Goal: Task Accomplishment & Management: Manage account settings

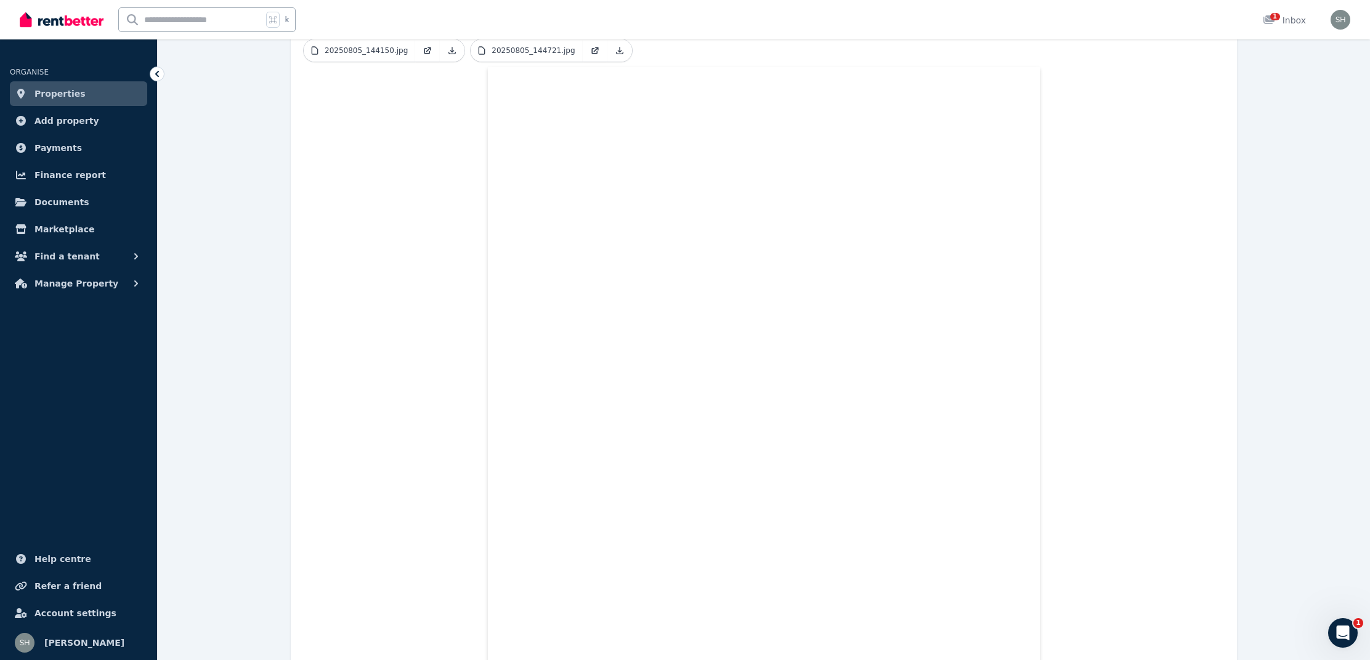
scroll to position [444, 0]
click at [68, 94] on span "Properties" at bounding box center [60, 93] width 51 height 15
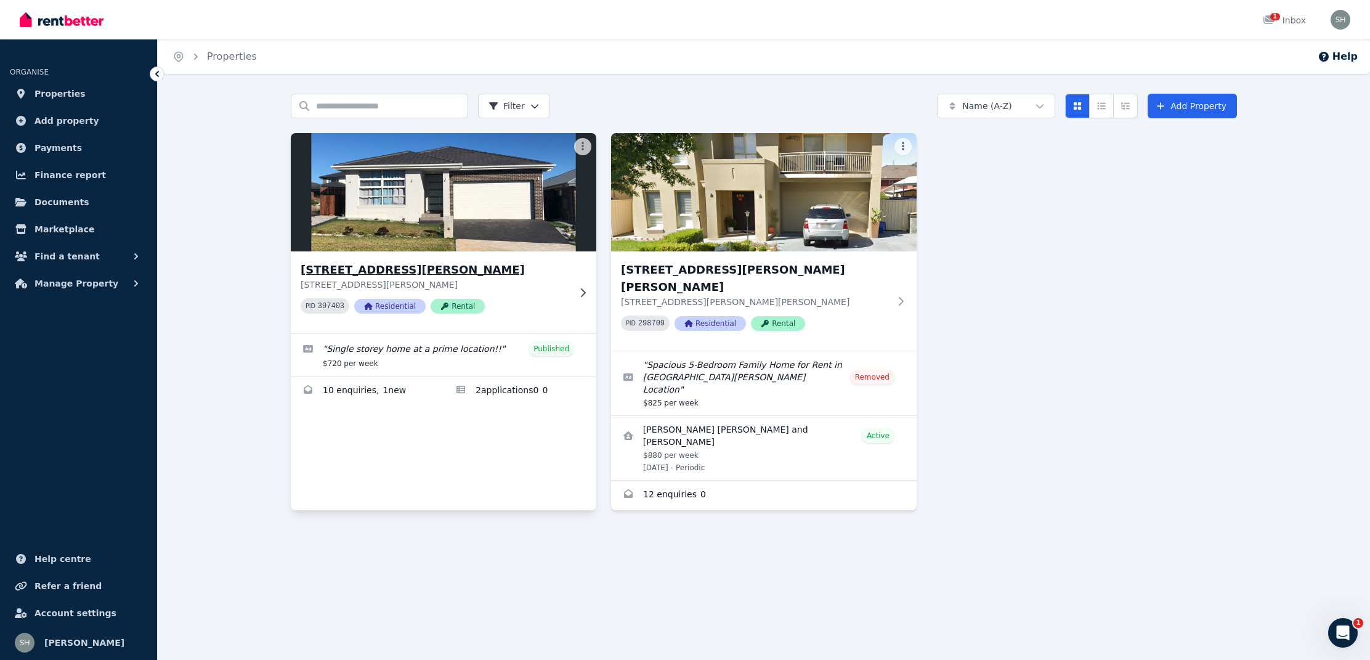
click at [403, 268] on h3 "[STREET_ADDRESS][PERSON_NAME]" at bounding box center [435, 269] width 269 height 17
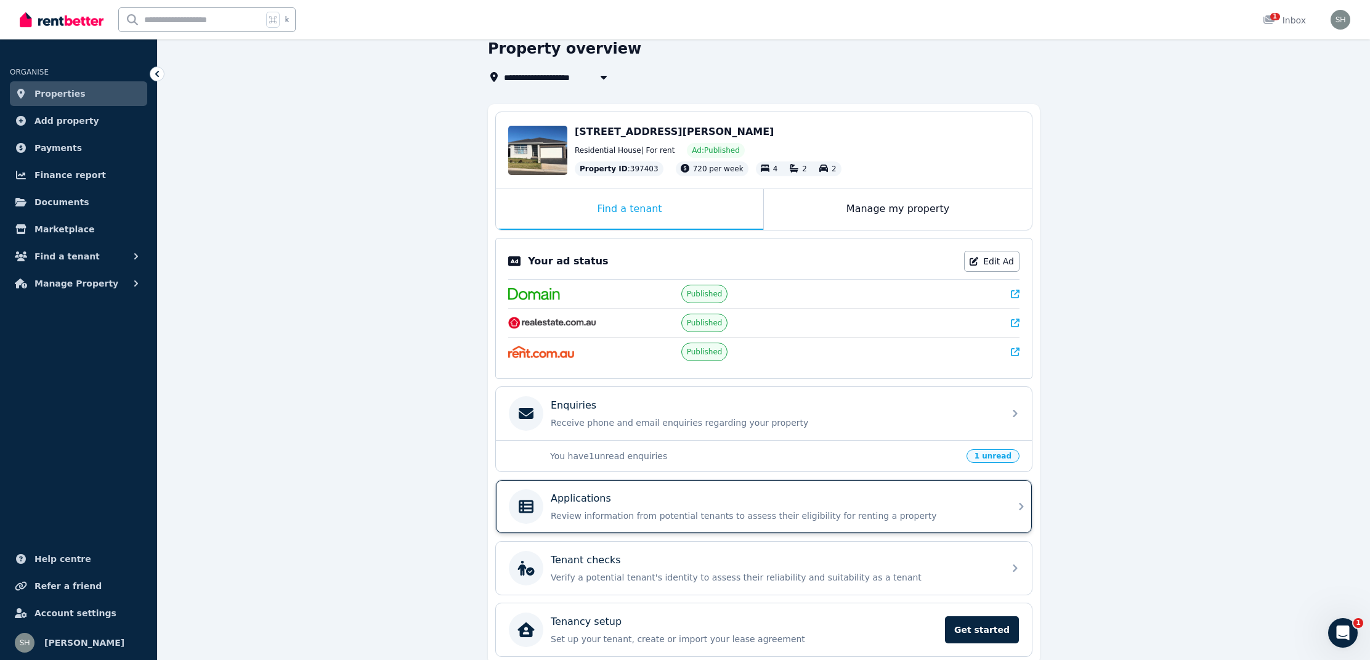
scroll to position [75, 0]
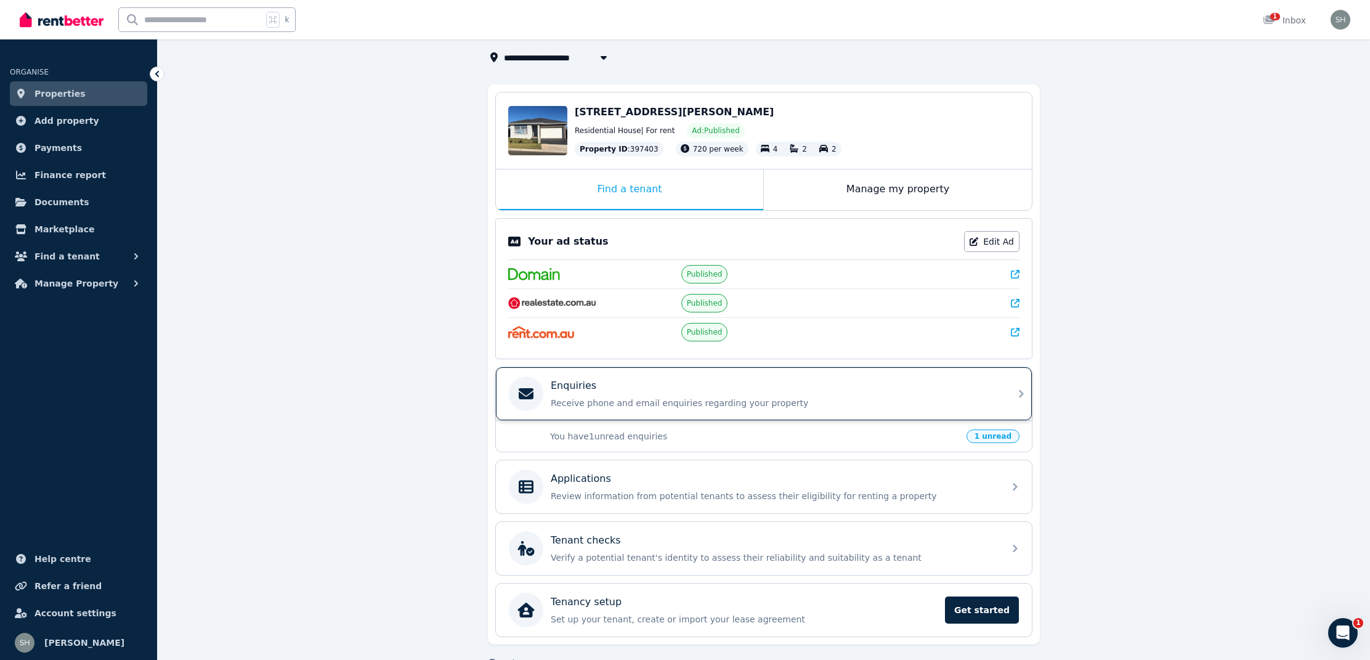
click at [669, 409] on p "Receive phone and email enquiries regarding your property" at bounding box center [774, 403] width 446 height 12
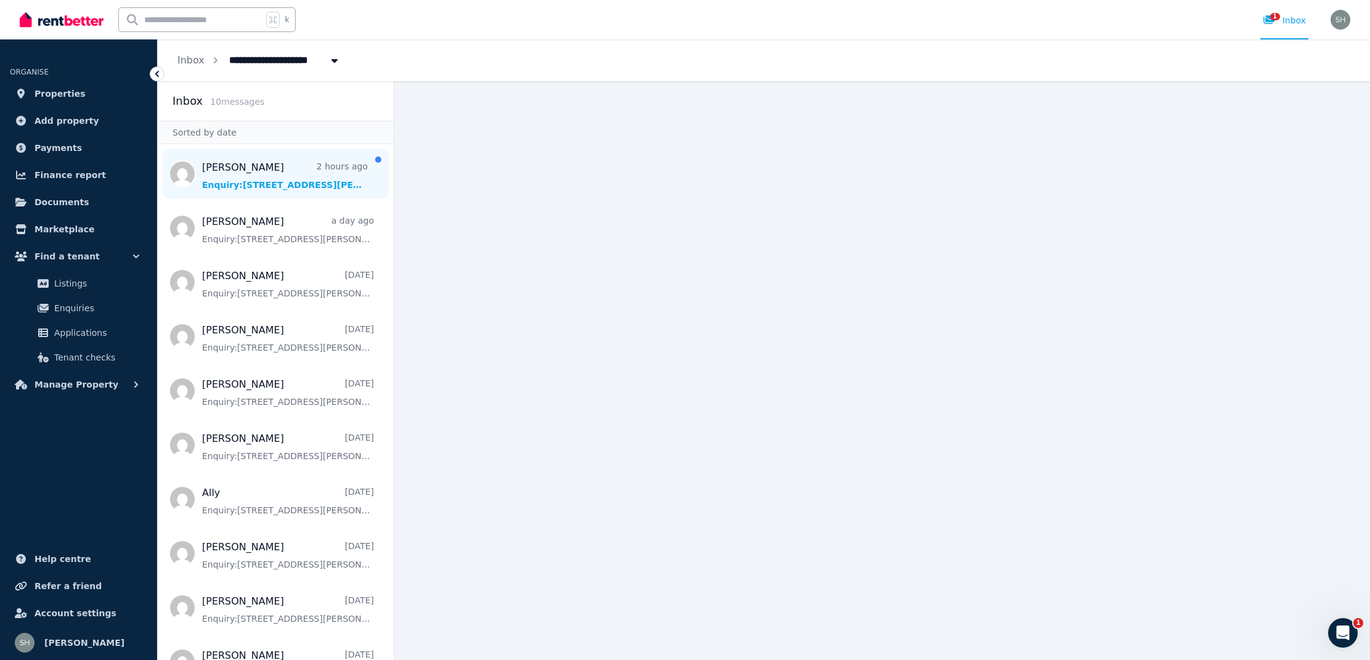
click at [269, 173] on span "Message list" at bounding box center [276, 173] width 236 height 49
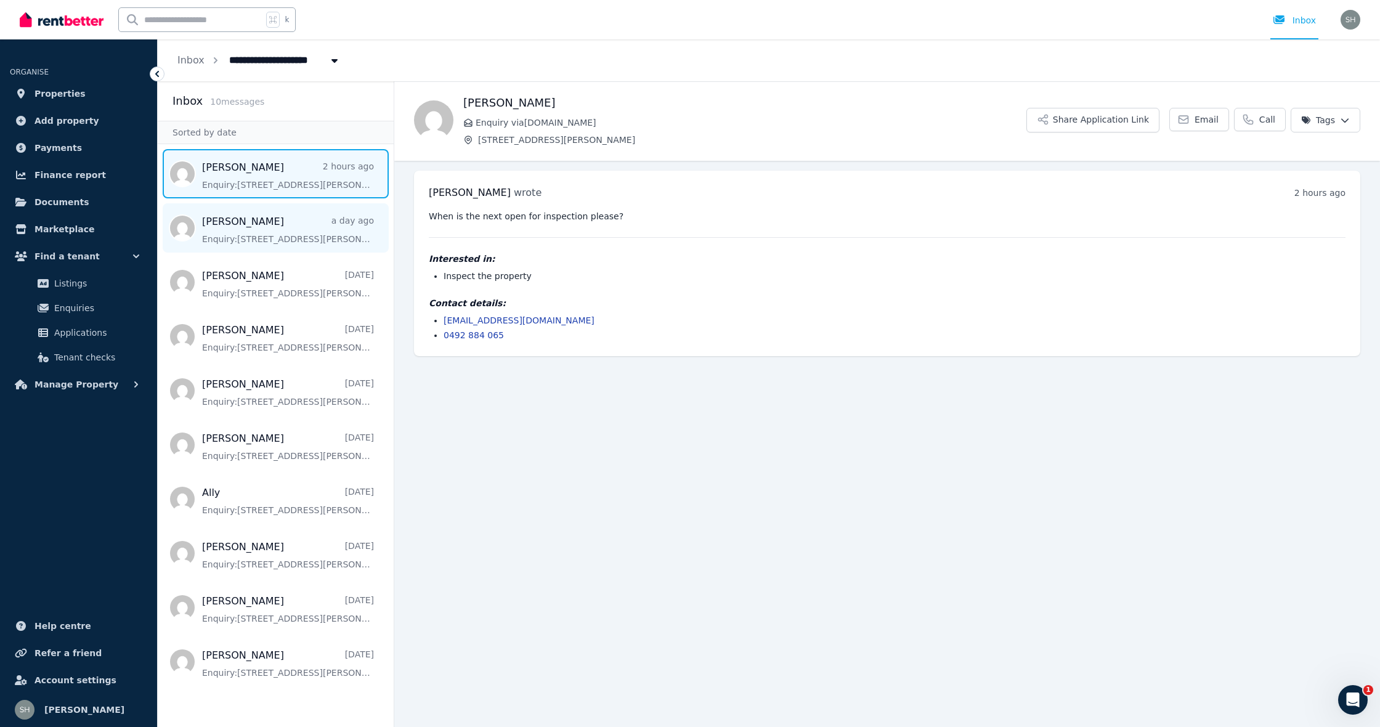
click at [300, 243] on span "Message list" at bounding box center [276, 227] width 236 height 49
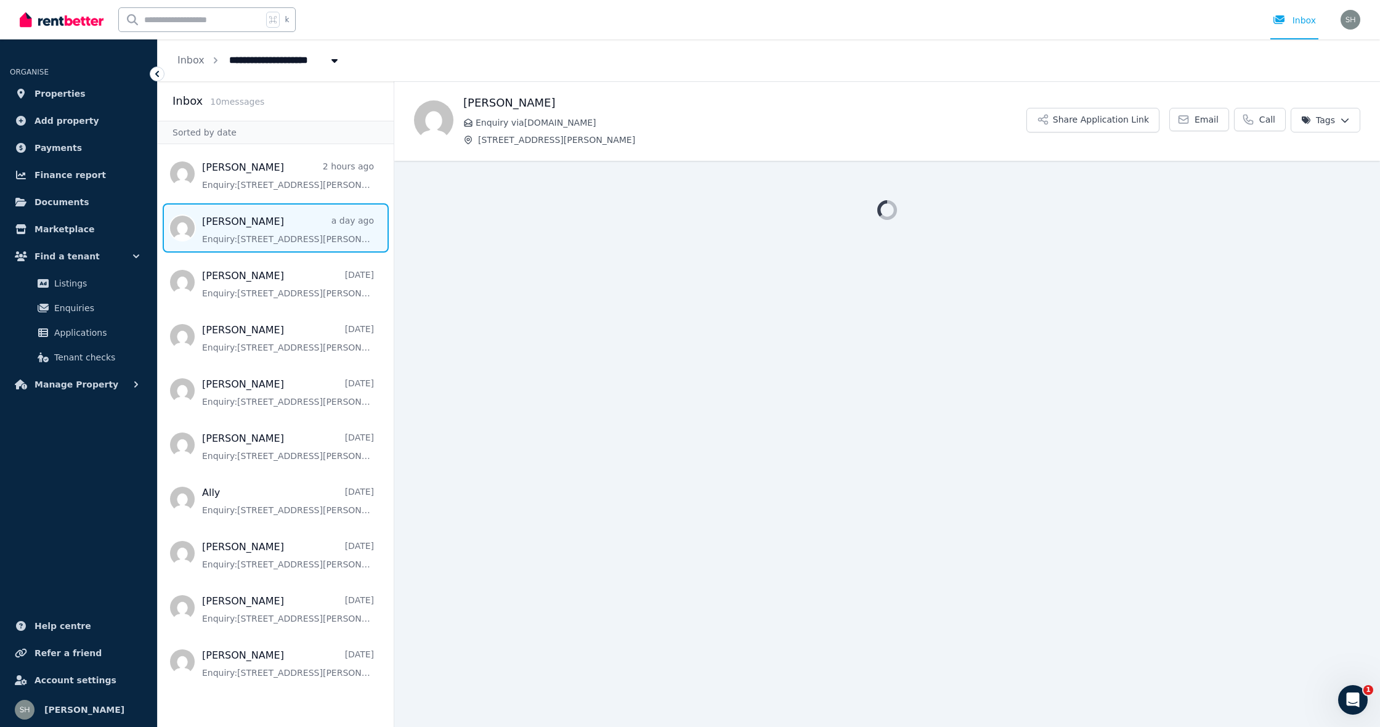
scroll to position [1, 1]
click at [307, 234] on span "Message list" at bounding box center [276, 227] width 236 height 49
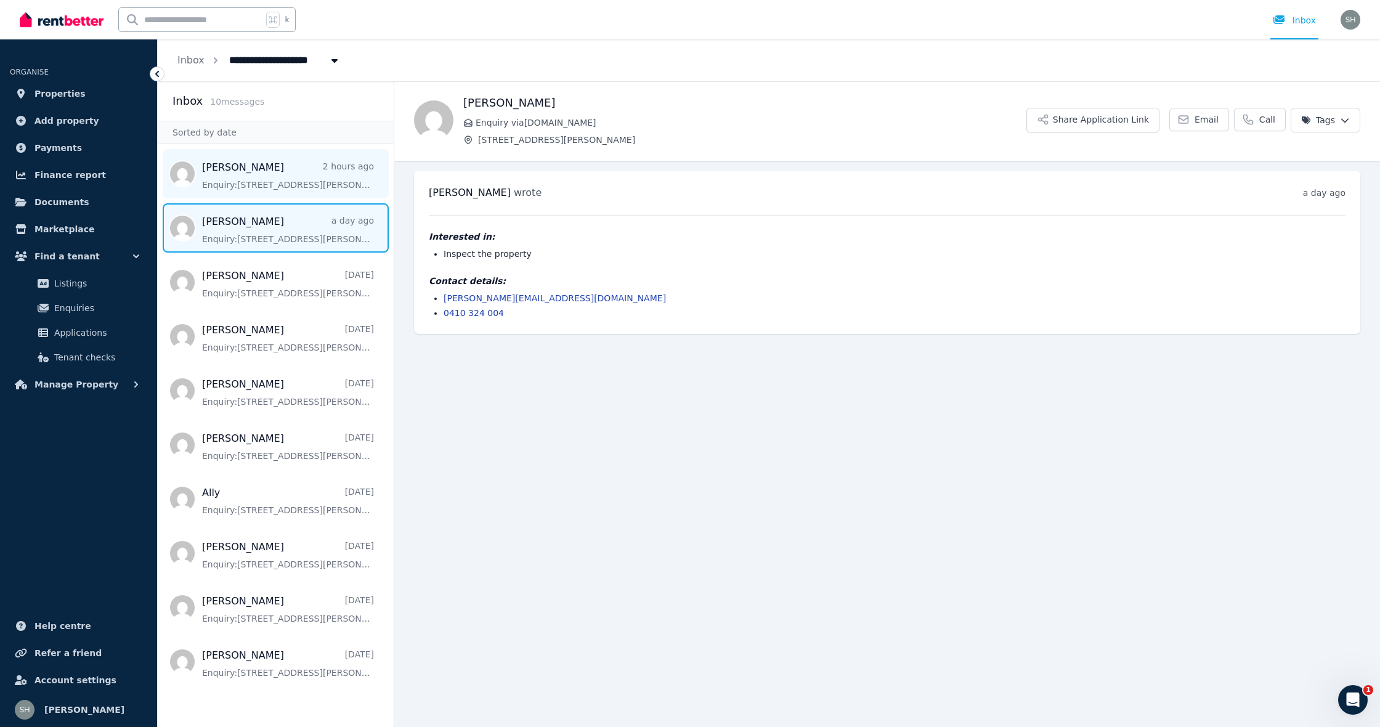
click at [278, 169] on span "Message list" at bounding box center [276, 173] width 236 height 49
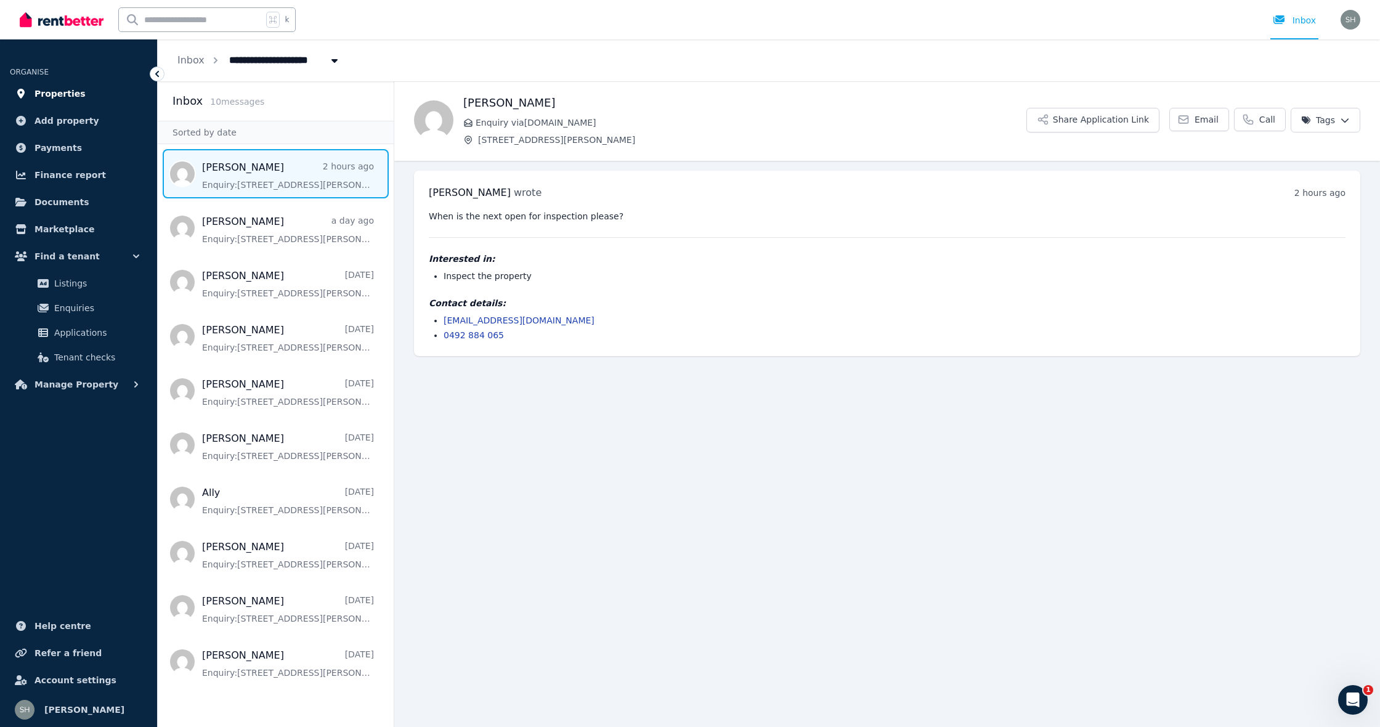
click at [61, 92] on span "Properties" at bounding box center [60, 93] width 51 height 15
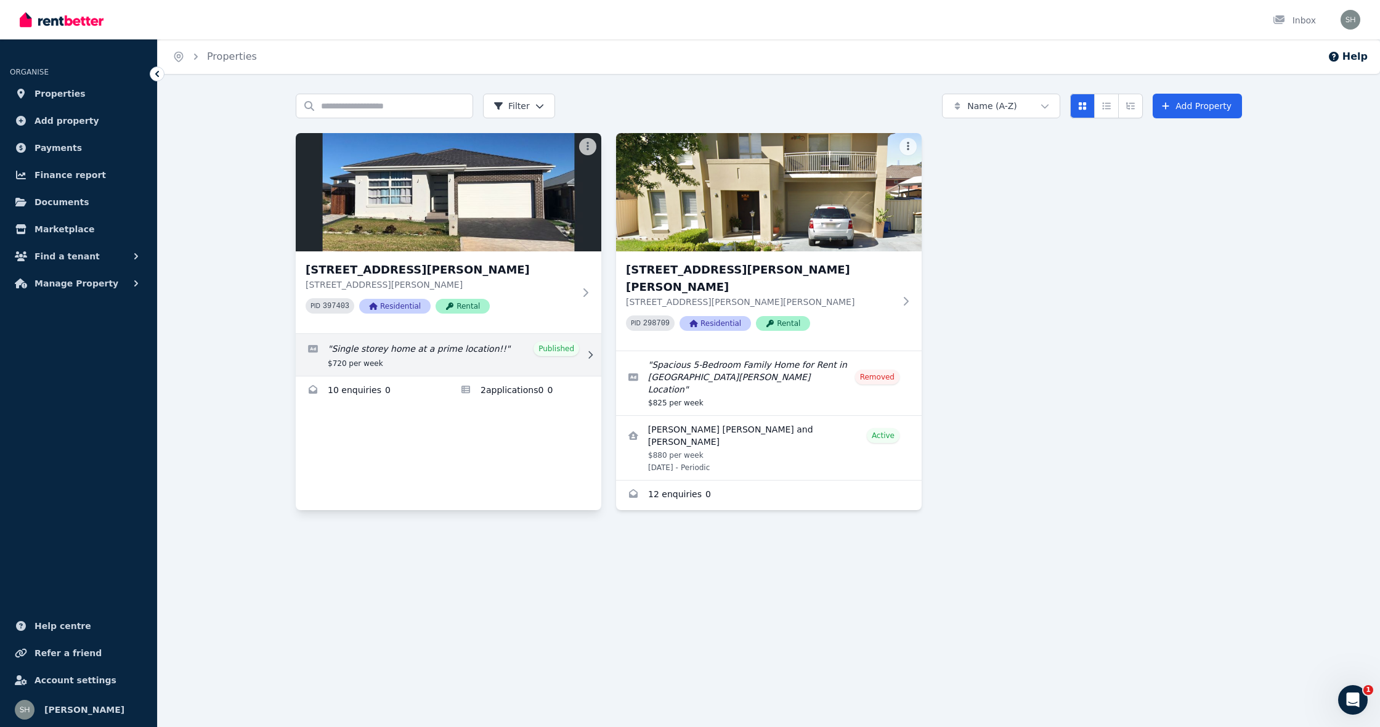
click at [404, 346] on link "Edit listing: Single storey home at a prime location!!" at bounding box center [449, 355] width 306 height 42
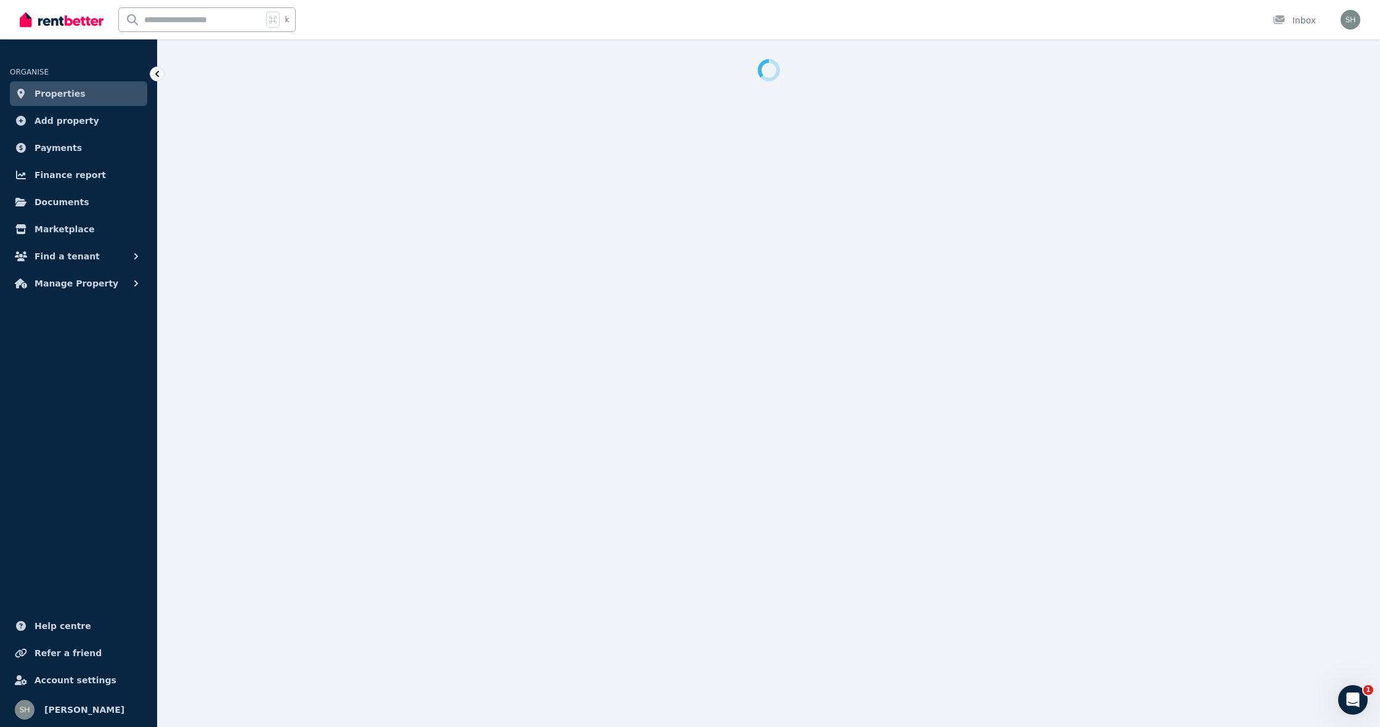
select select "**********"
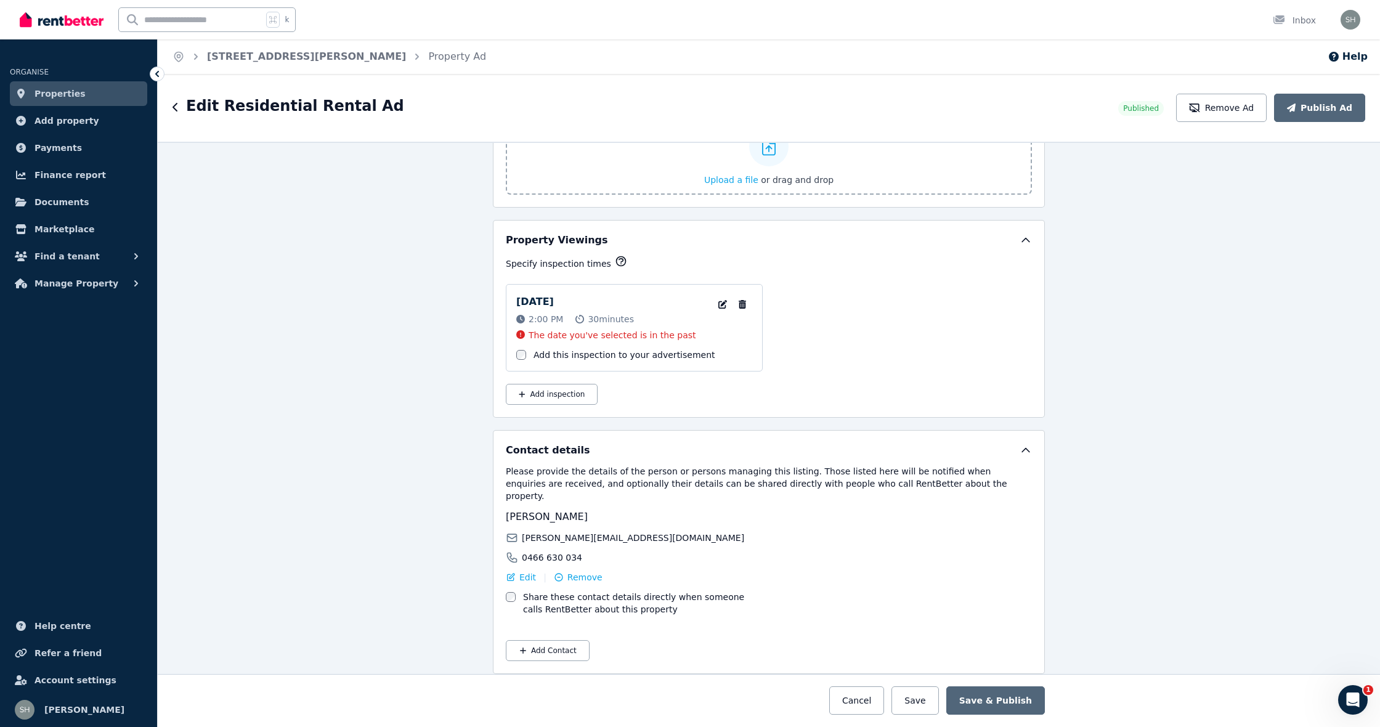
scroll to position [1822, 0]
click at [725, 304] on icon "button" at bounding box center [723, 305] width 12 height 9
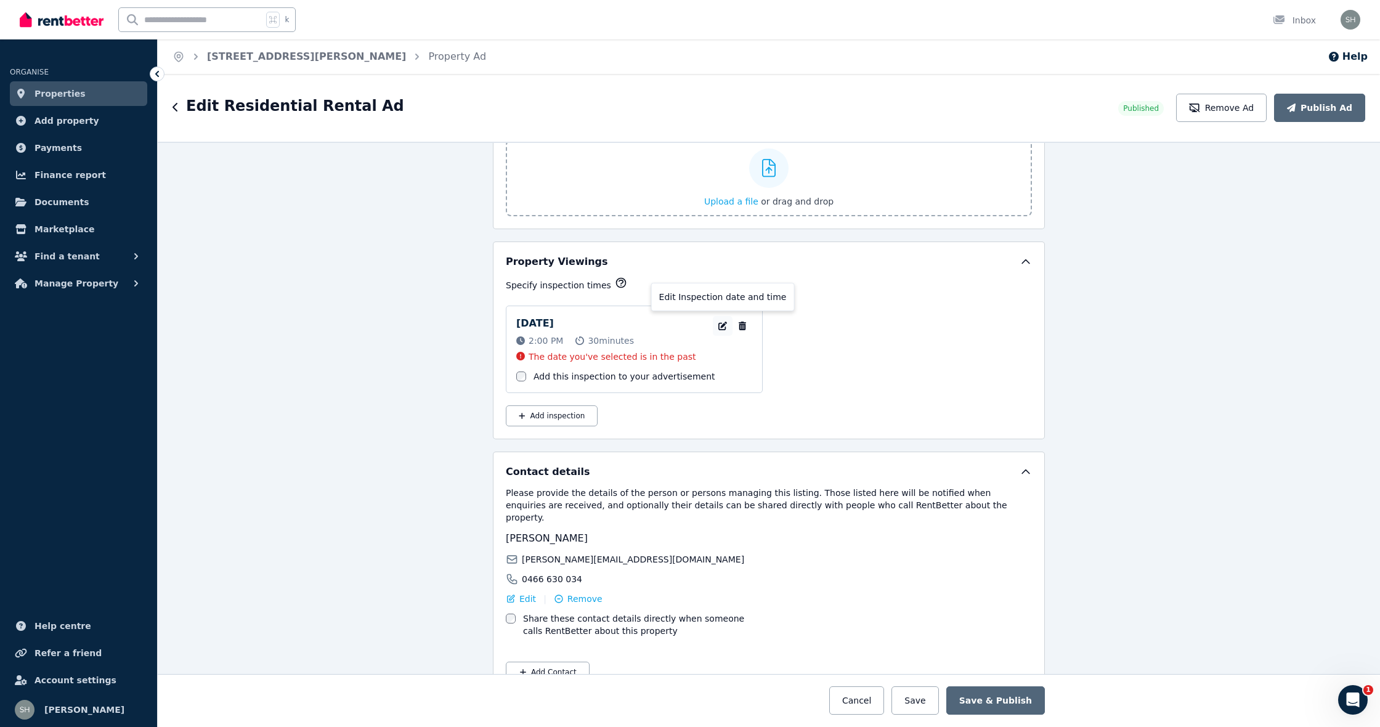
select select "**"
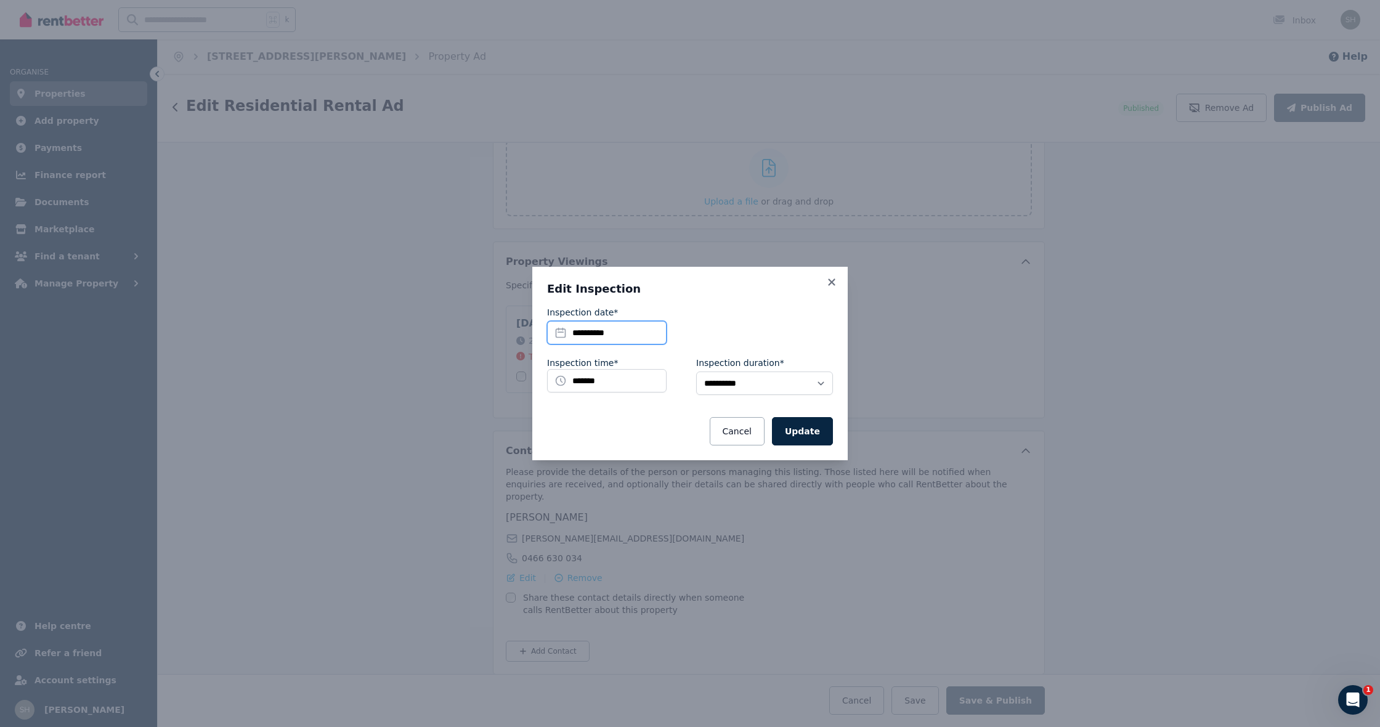
click at [600, 336] on input "**********" at bounding box center [607, 332] width 120 height 23
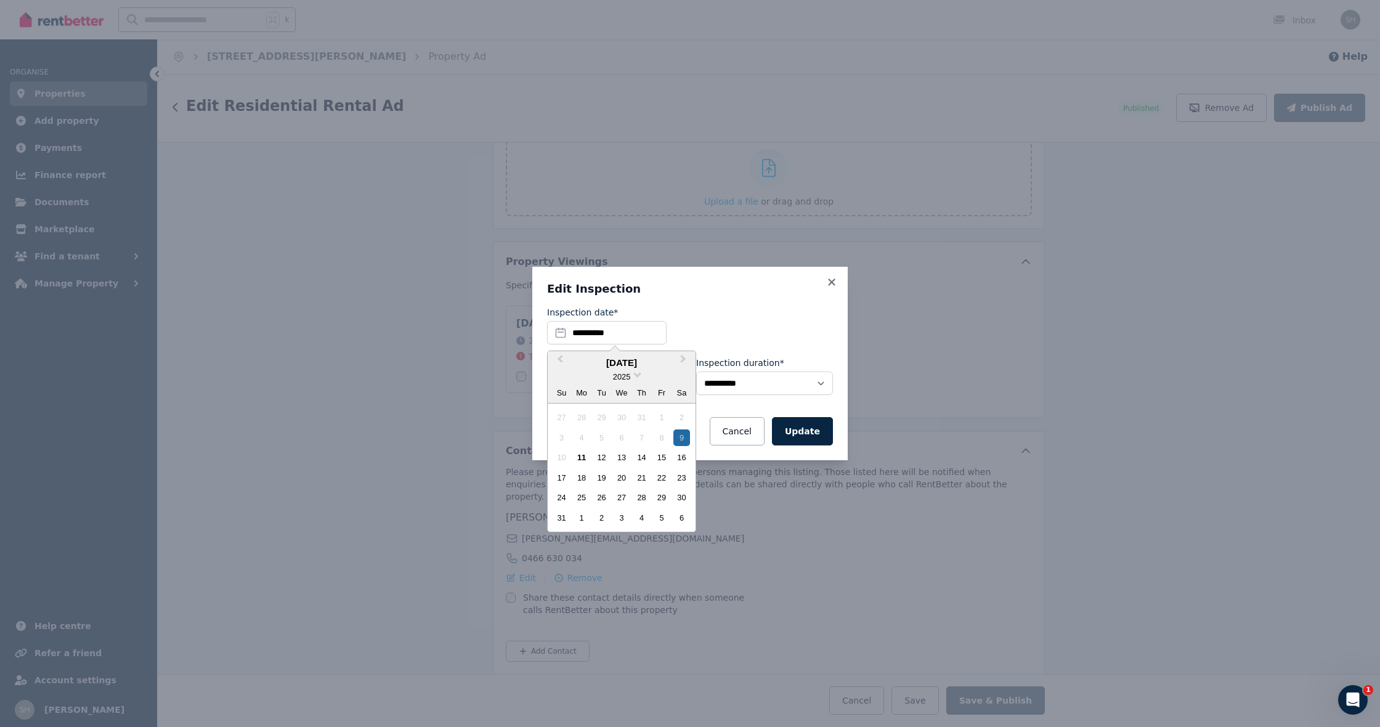
click at [686, 456] on div "16" at bounding box center [681, 457] width 17 height 17
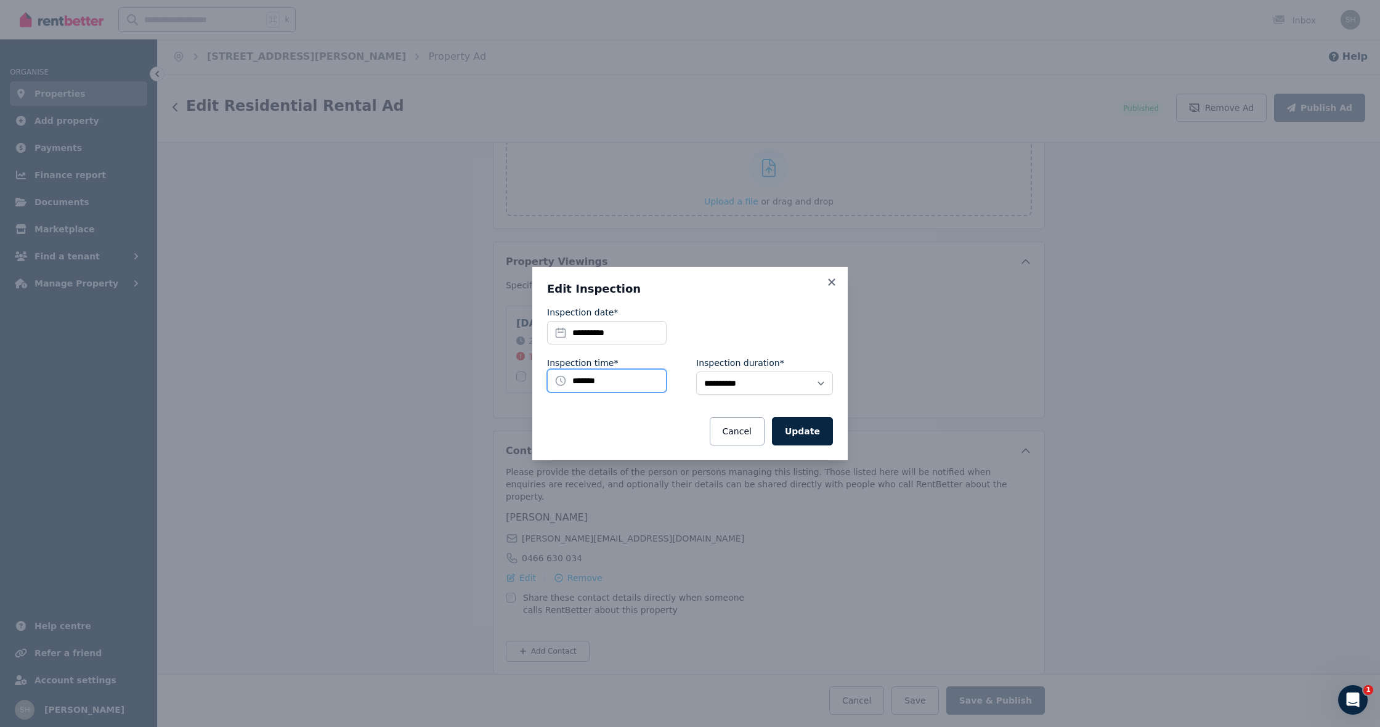
click at [579, 380] on input "*******" at bounding box center [607, 380] width 120 height 23
click at [588, 470] on li "11:00 AM" at bounding box center [585, 466] width 74 height 18
click at [810, 433] on button "Update" at bounding box center [802, 431] width 61 height 28
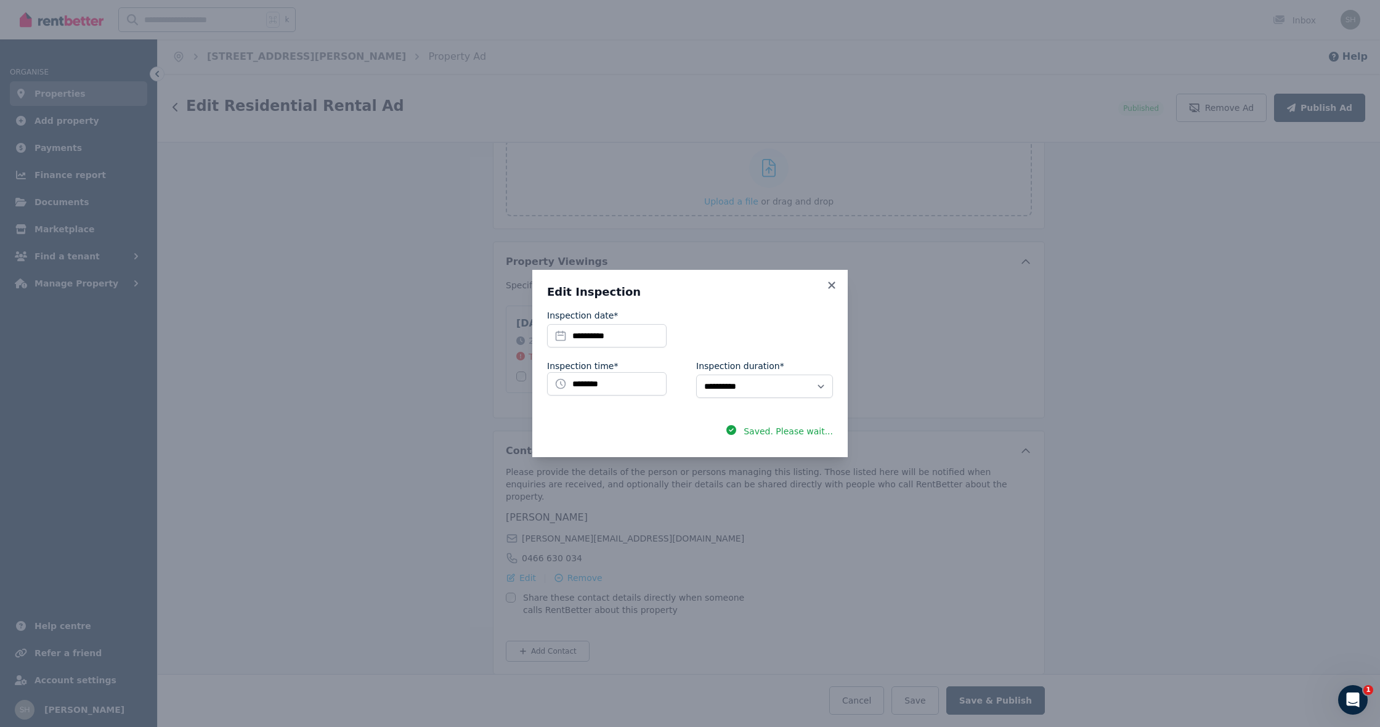
scroll to position [1785, 0]
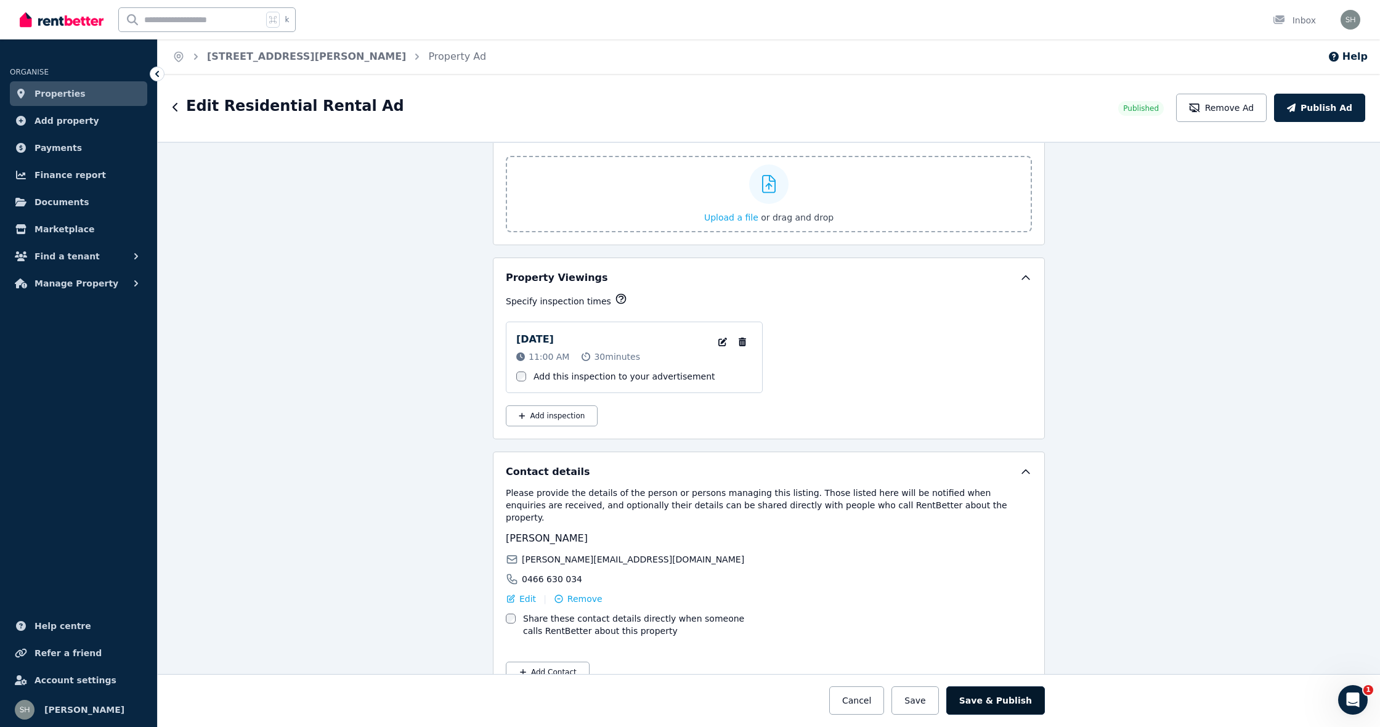
click at [1023, 659] on button "Save & Publish" at bounding box center [995, 700] width 99 height 28
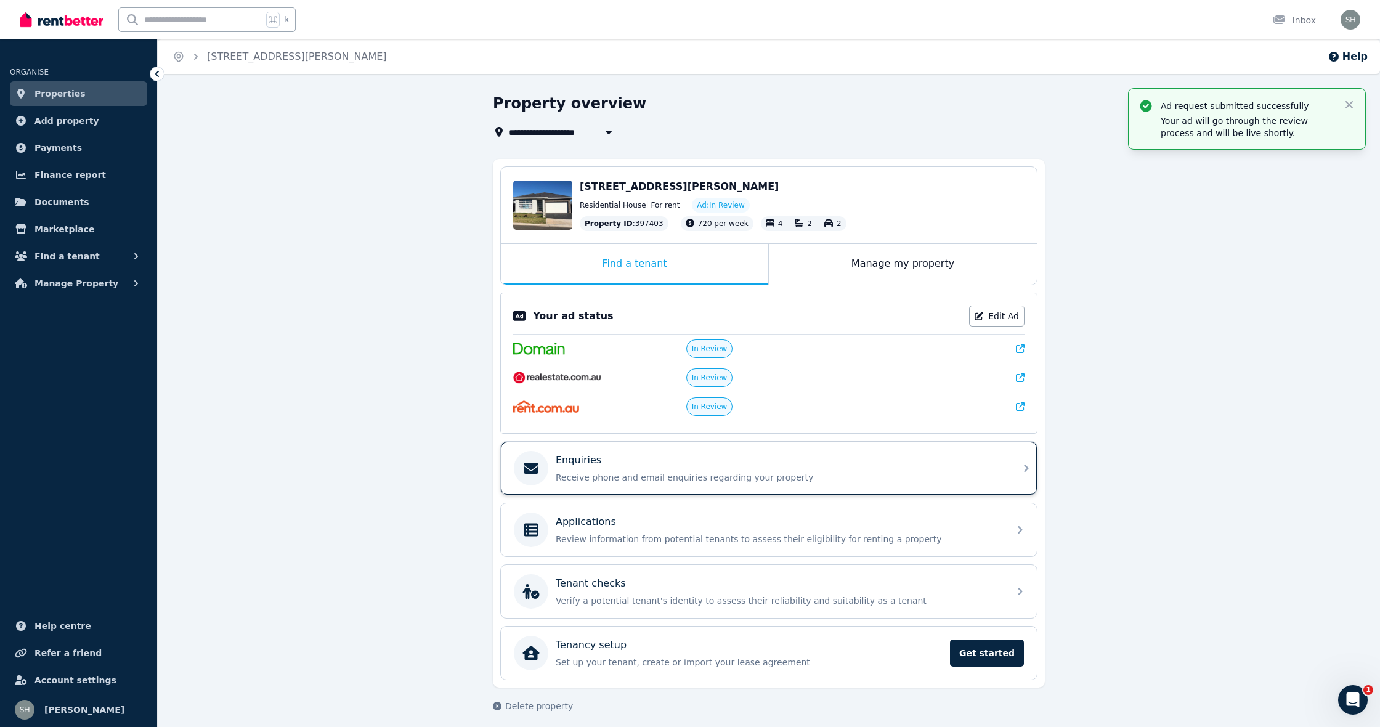
click at [632, 481] on p "Receive phone and email enquiries regarding your property" at bounding box center [779, 477] width 446 height 12
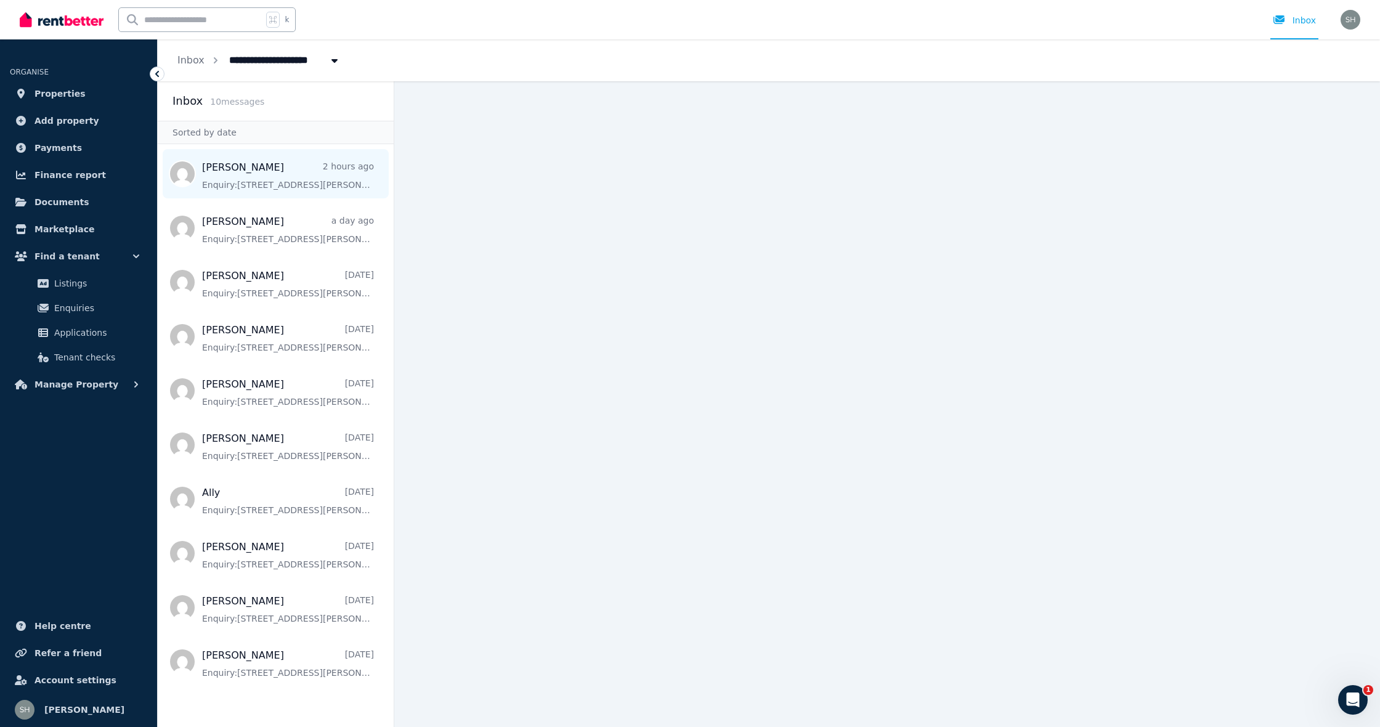
click at [272, 184] on span "Message list" at bounding box center [276, 173] width 236 height 49
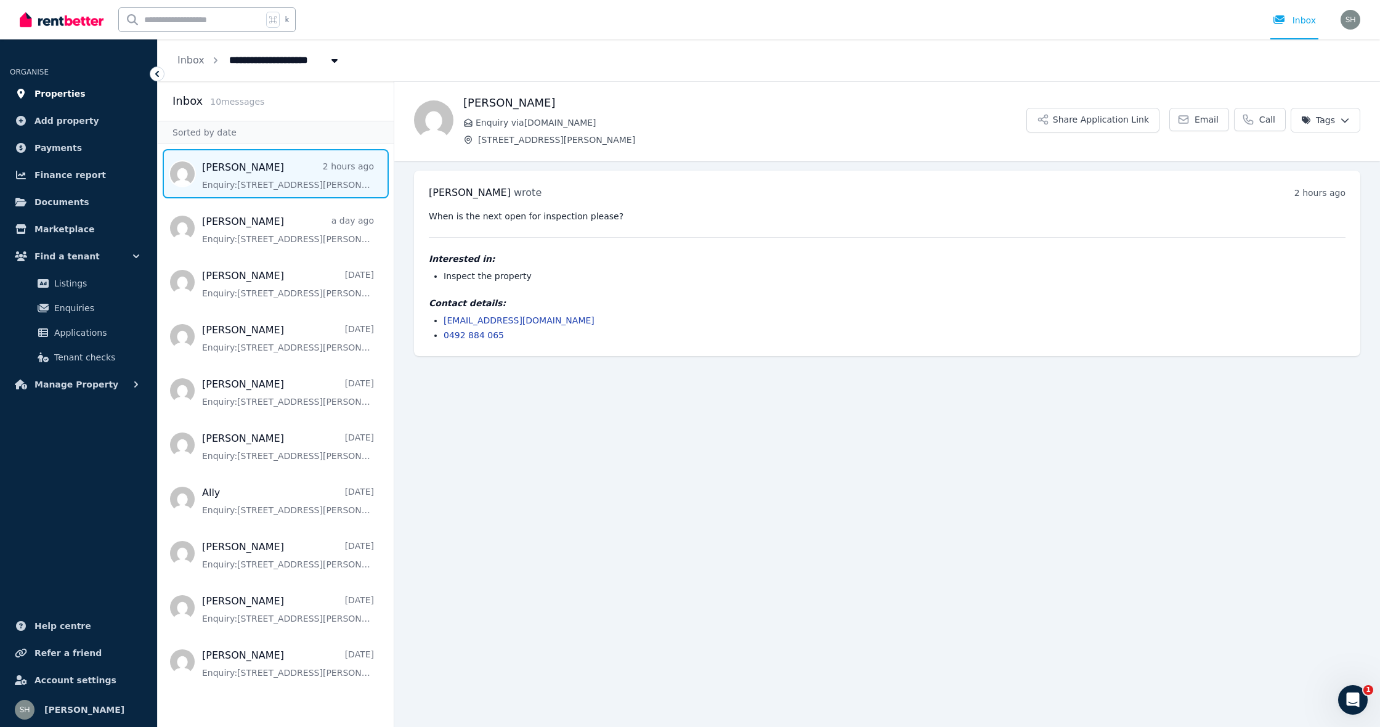
click at [70, 97] on span "Properties" at bounding box center [60, 93] width 51 height 15
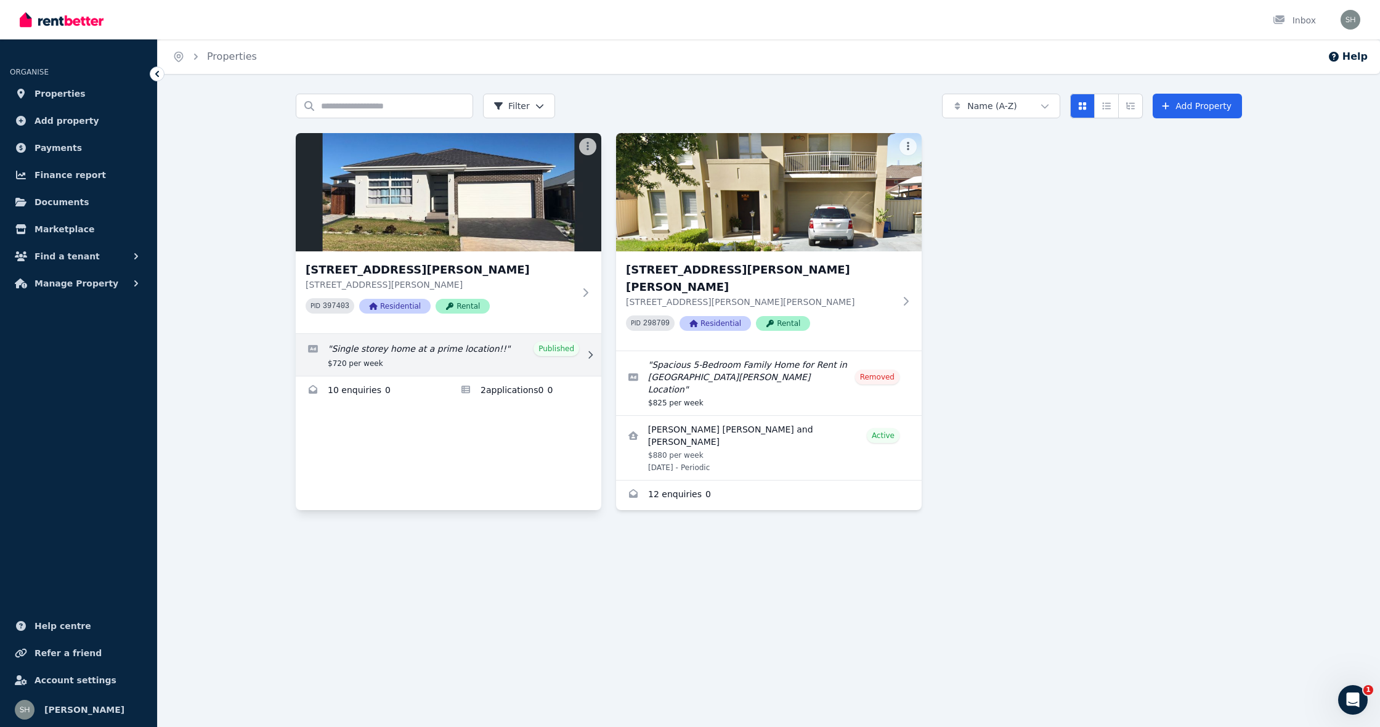
click at [404, 342] on link "Edit listing: Single storey home at a prime location!!" at bounding box center [449, 355] width 306 height 42
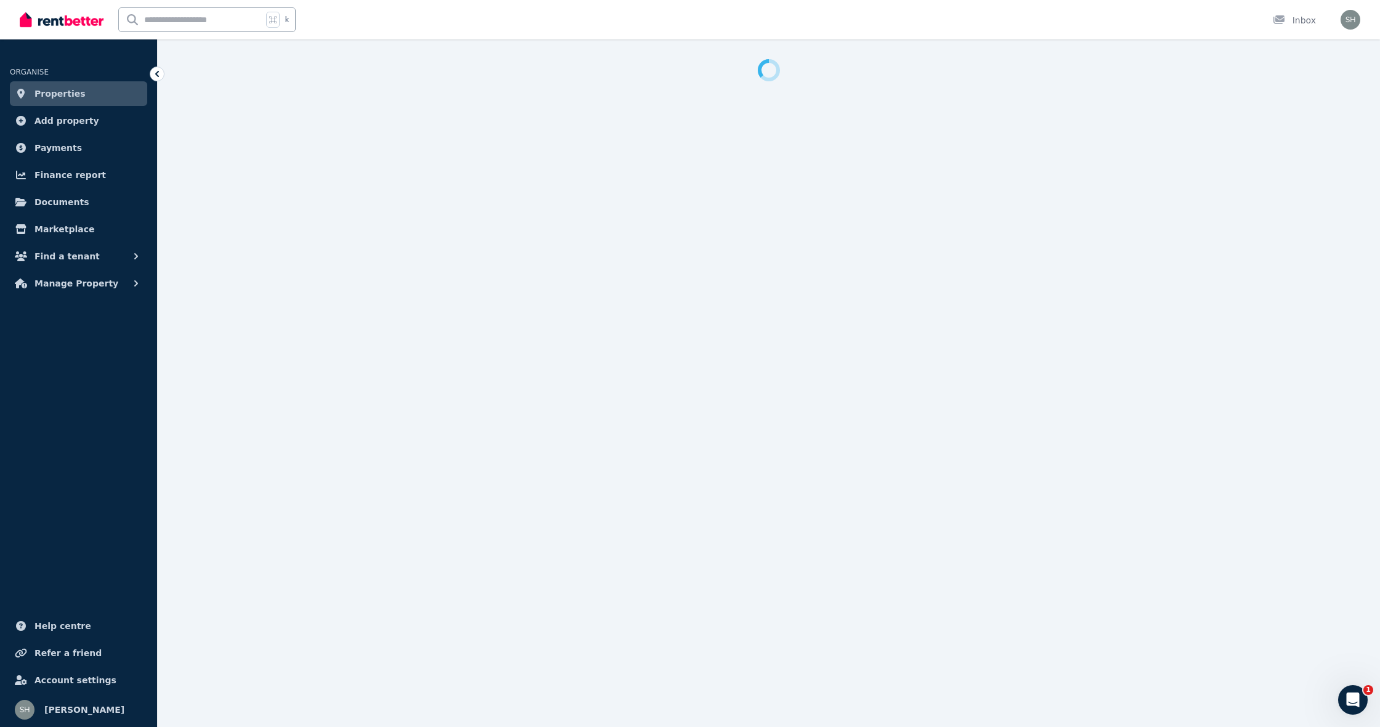
select select "**********"
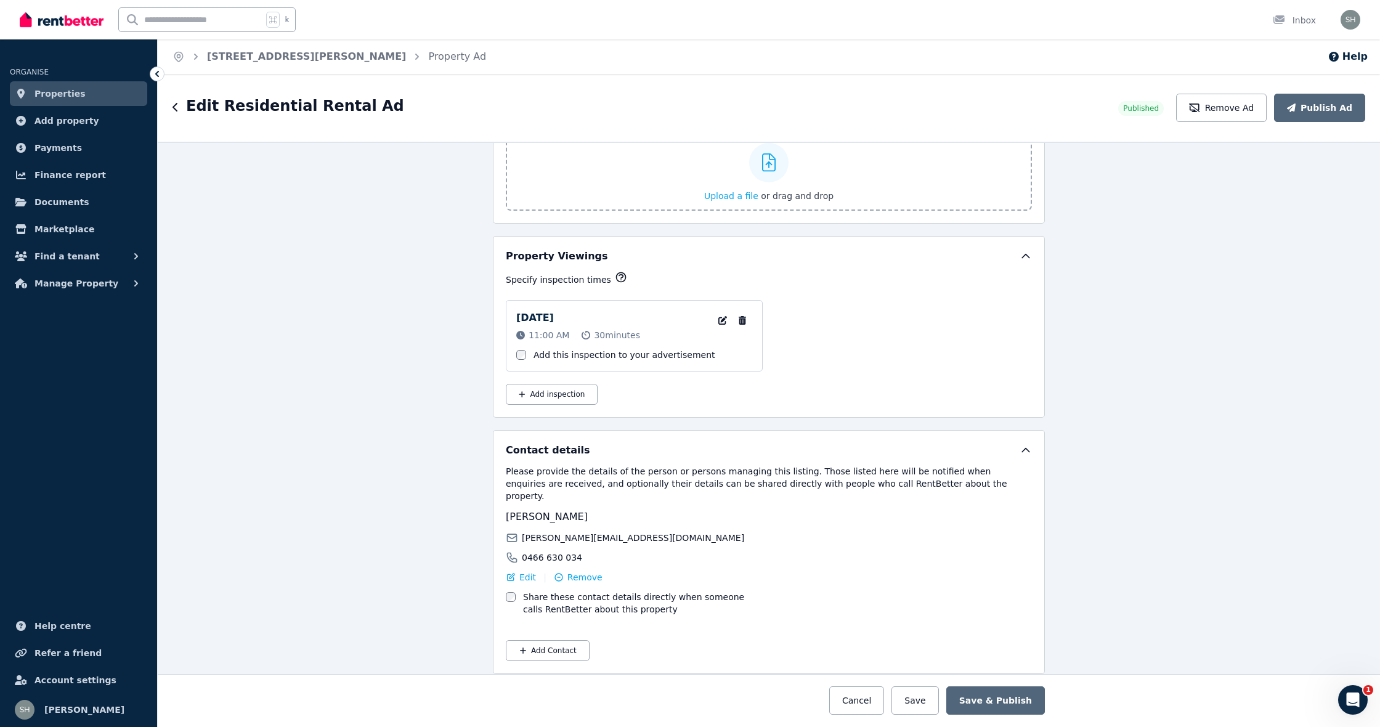
scroll to position [1806, 0]
click at [94, 95] on link "Properties" at bounding box center [78, 93] width 137 height 25
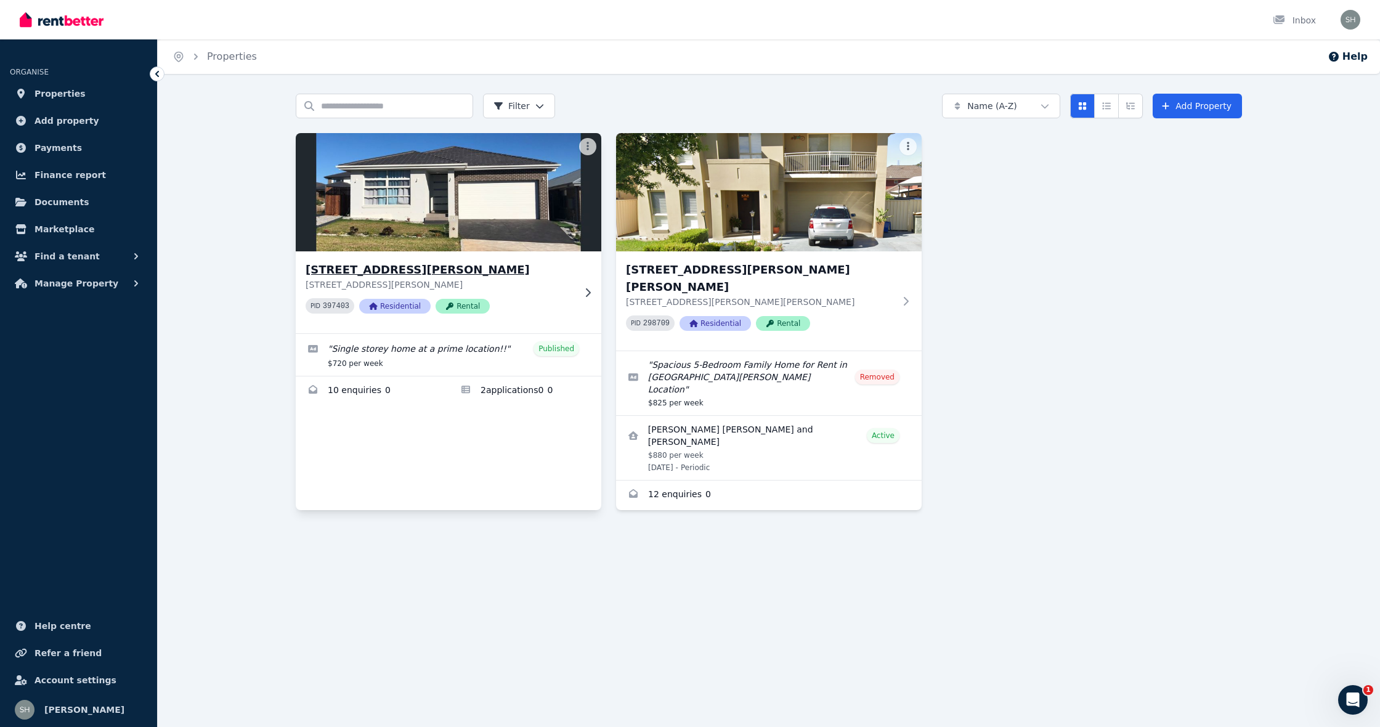
click at [388, 268] on h3 "[STREET_ADDRESS][PERSON_NAME]" at bounding box center [440, 269] width 269 height 17
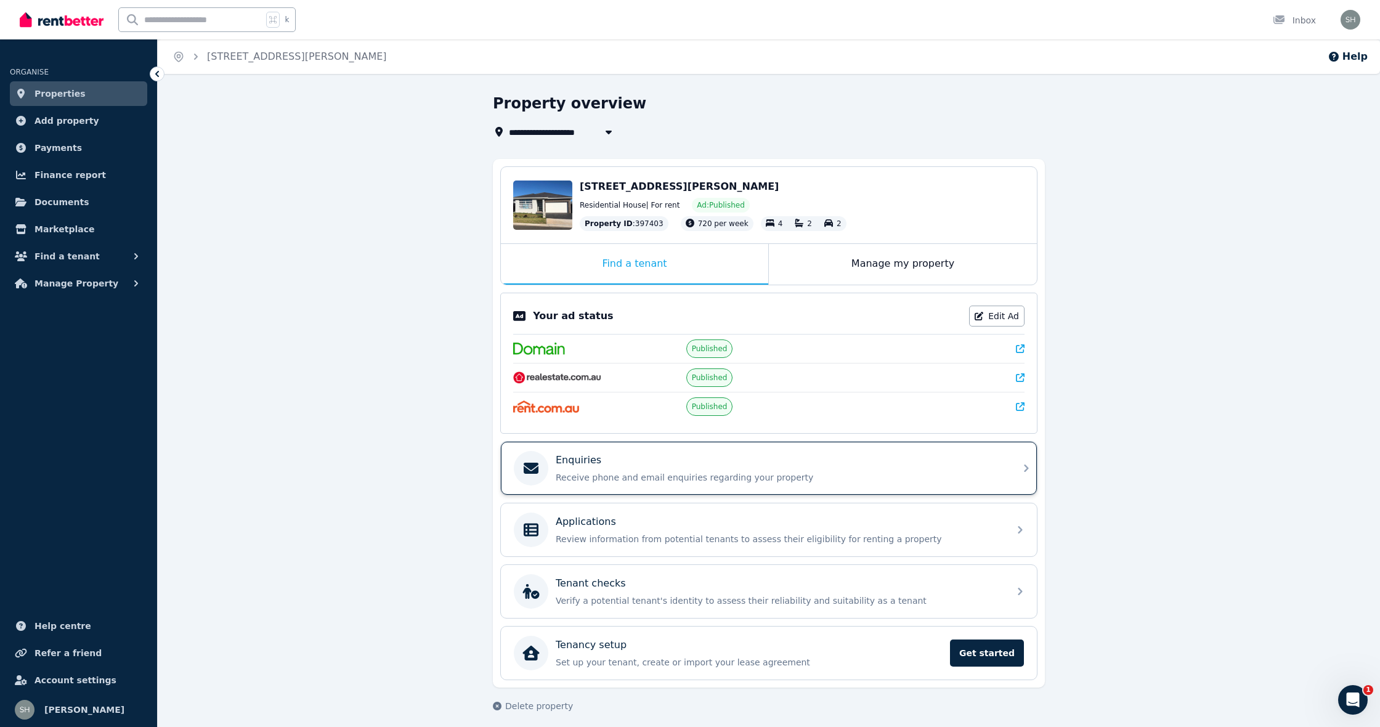
click at [629, 478] on p "Receive phone and email enquiries regarding your property" at bounding box center [779, 477] width 446 height 12
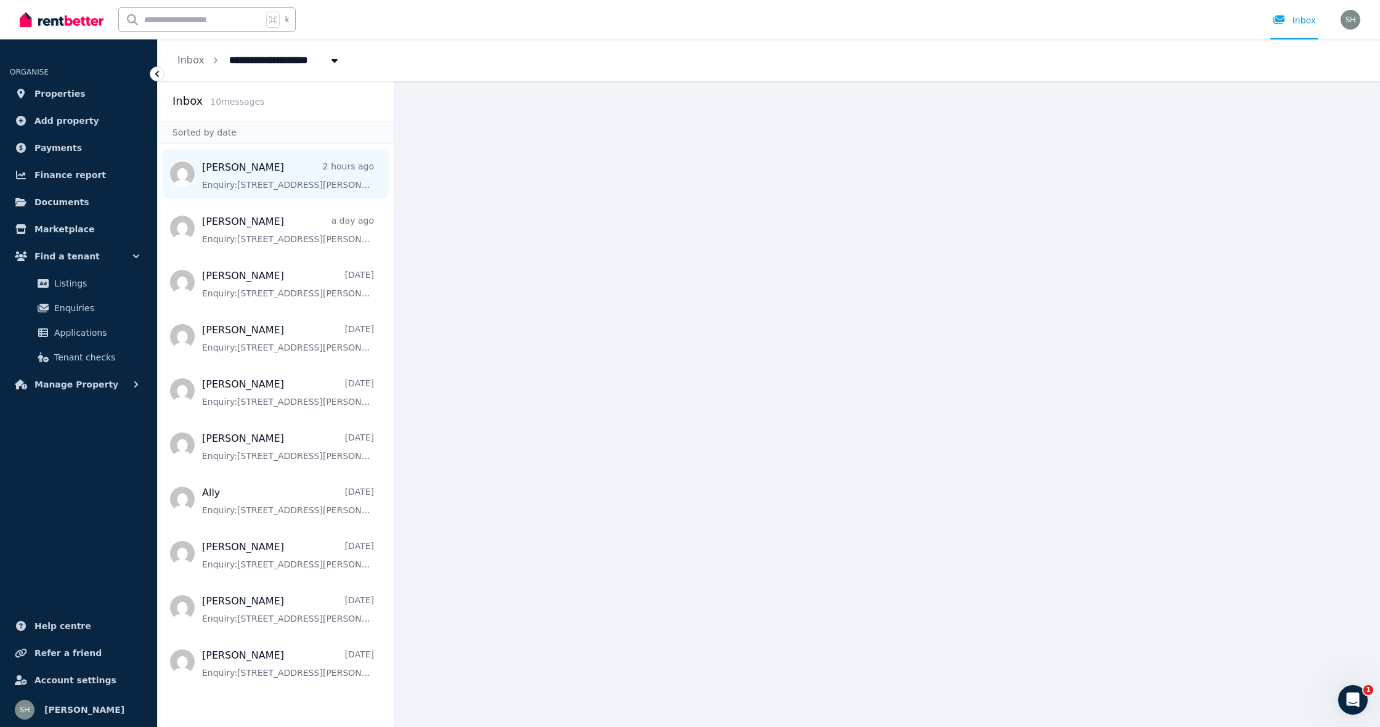
click at [304, 189] on span "Message list" at bounding box center [276, 173] width 236 height 49
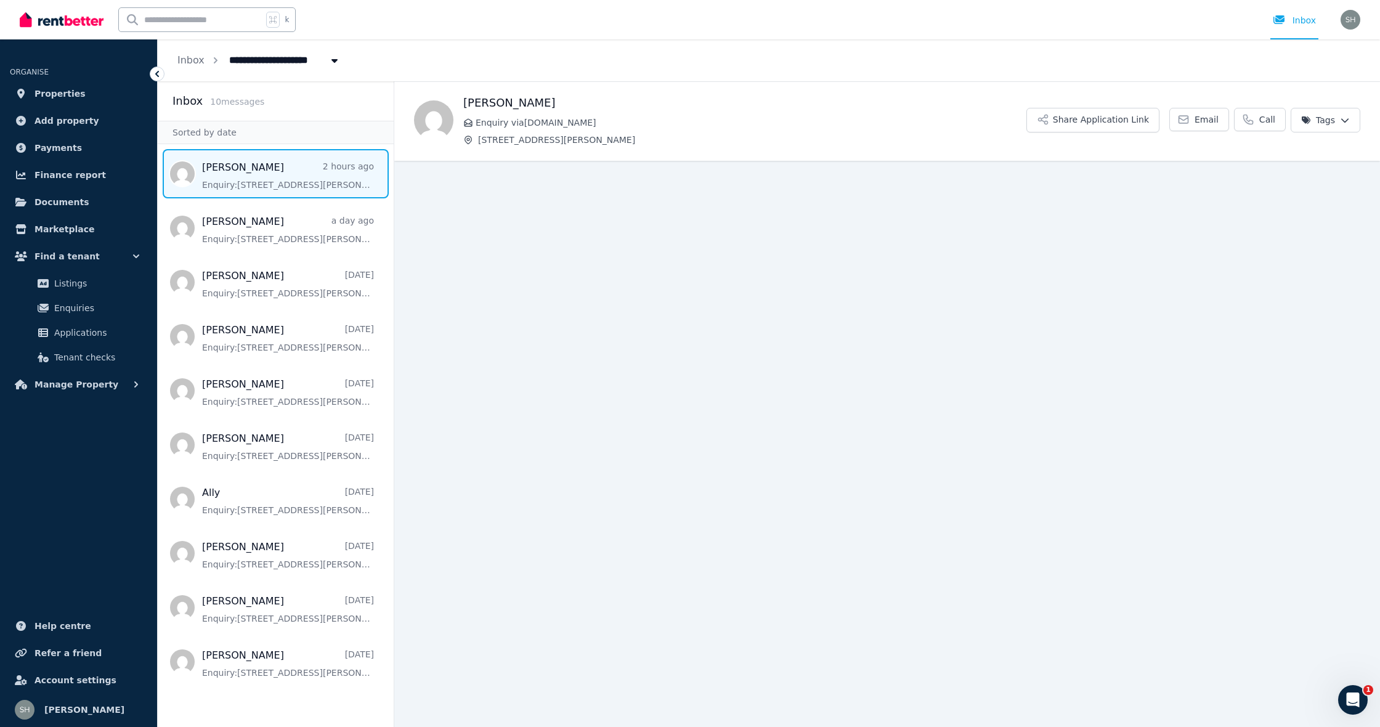
click at [282, 164] on span "Message list" at bounding box center [276, 173] width 236 height 49
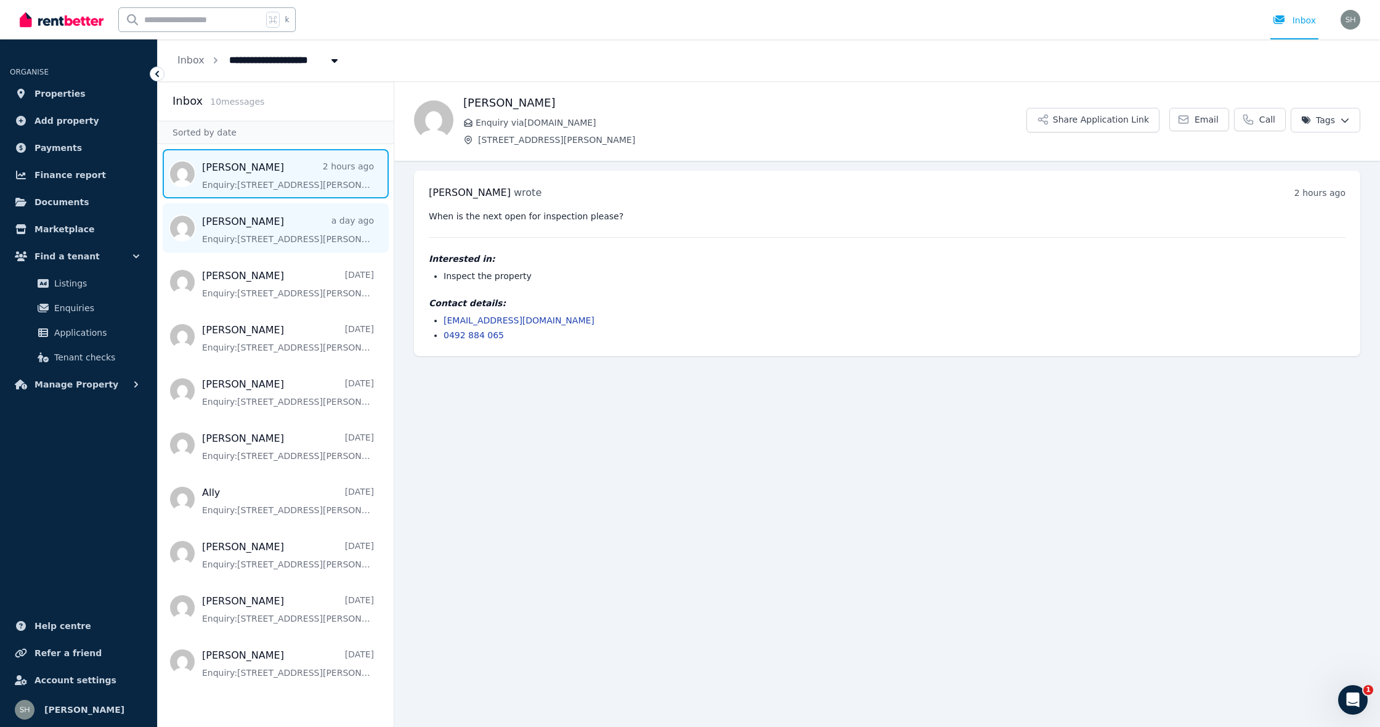
click at [314, 240] on span "Message list" at bounding box center [276, 227] width 236 height 49
